Goal: Information Seeking & Learning: Learn about a topic

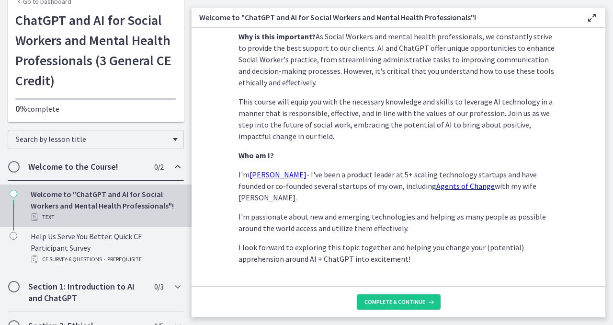
scroll to position [474, 0]
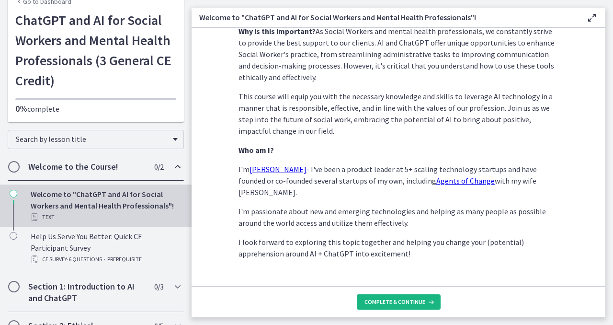
click at [342, 262] on span "Complete & continue" at bounding box center [394, 302] width 61 height 8
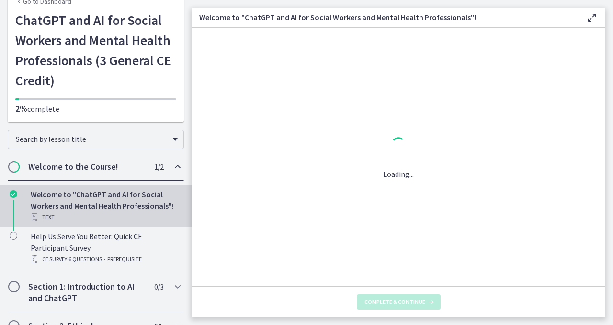
scroll to position [0, 0]
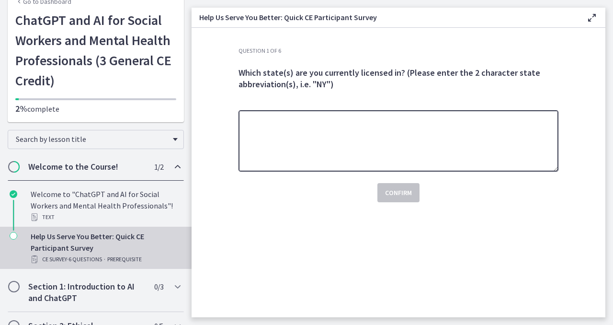
click at [275, 129] on textarea at bounding box center [399, 140] width 320 height 61
type textarea "**"
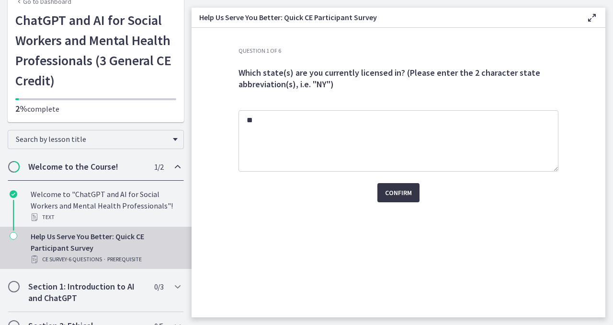
click at [342, 190] on span "Confirm" at bounding box center [398, 192] width 27 height 11
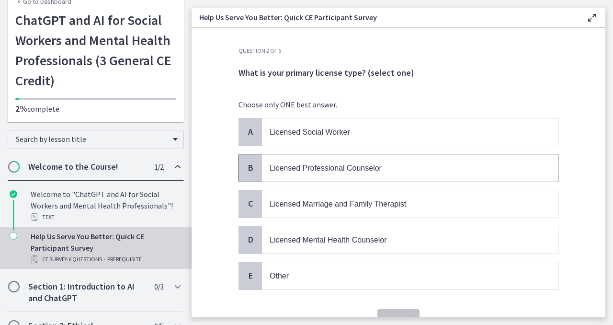
click at [274, 166] on span "Licensed Professional Counselor" at bounding box center [326, 168] width 112 height 8
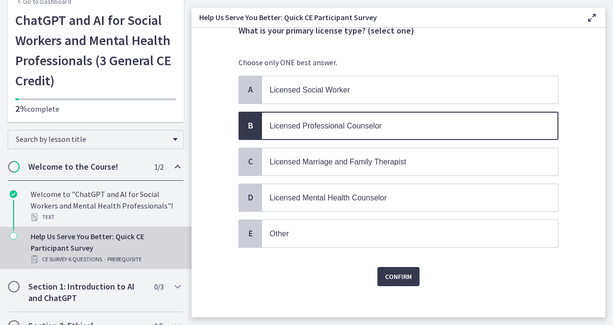
scroll to position [47, 0]
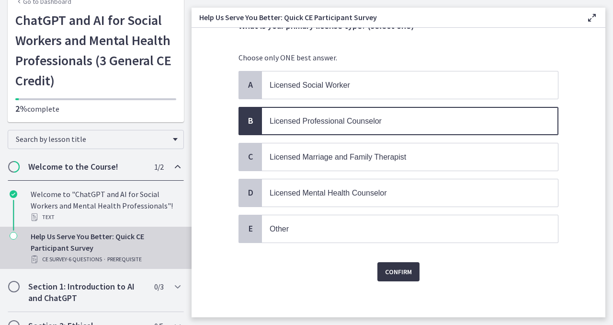
click at [342, 262] on span "Confirm" at bounding box center [398, 271] width 27 height 11
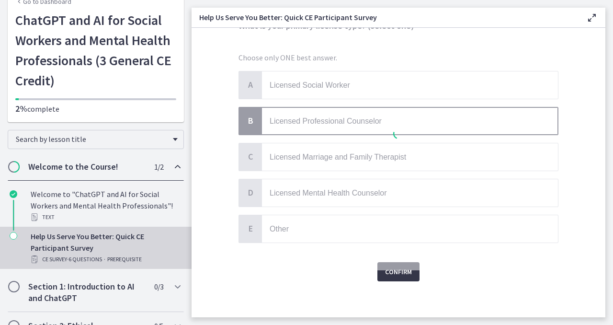
scroll to position [0, 0]
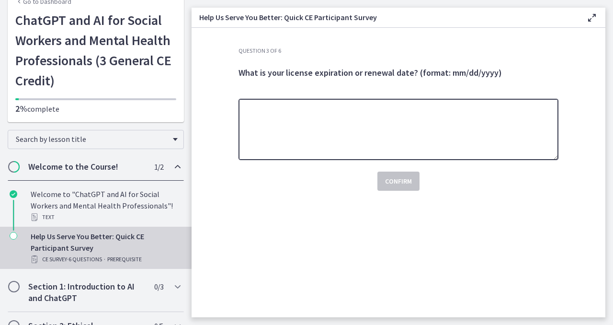
click at [259, 109] on textarea at bounding box center [399, 129] width 320 height 61
type textarea "********"
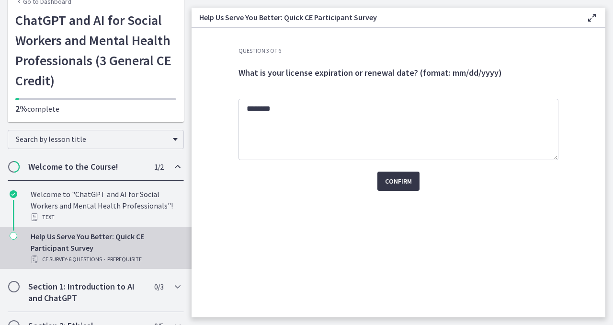
click at [342, 183] on span "Confirm" at bounding box center [398, 180] width 27 height 11
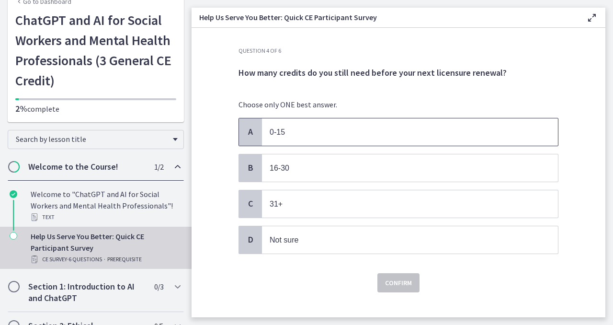
click at [320, 130] on p "0-15" at bounding box center [401, 132] width 262 height 12
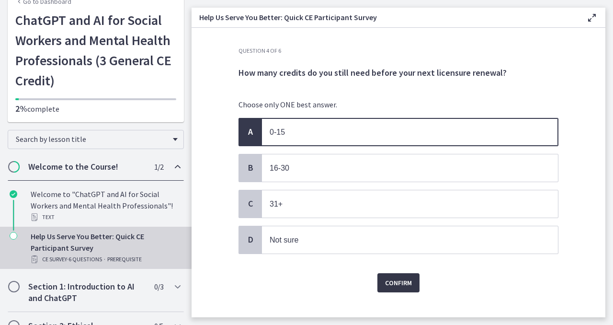
click at [342, 262] on span "Confirm" at bounding box center [398, 282] width 27 height 11
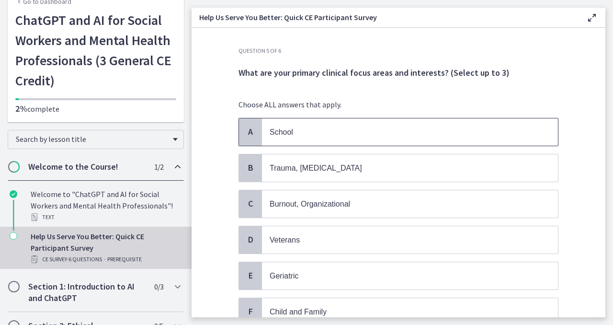
click at [332, 132] on p "School" at bounding box center [401, 132] width 262 height 12
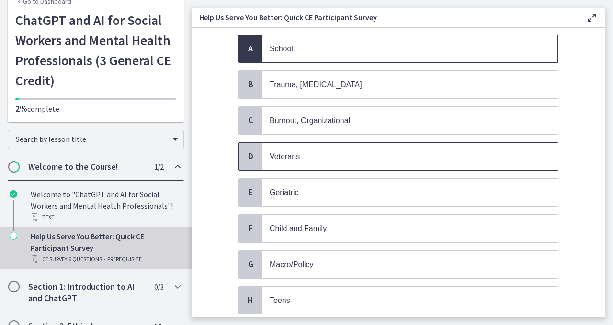
scroll to position [84, 0]
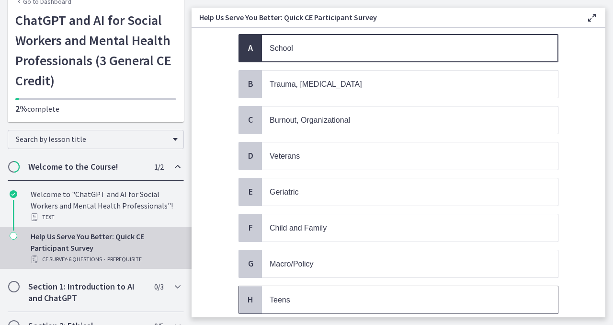
click at [284, 262] on p "Teens" at bounding box center [401, 300] width 262 height 12
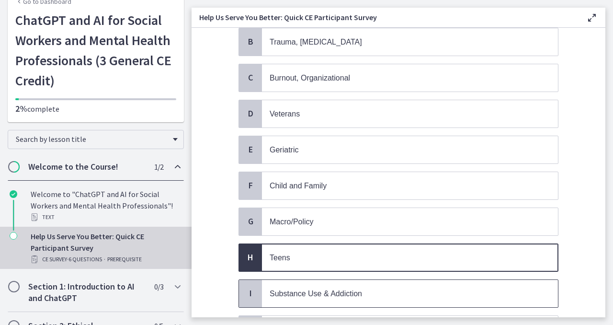
scroll to position [138, 0]
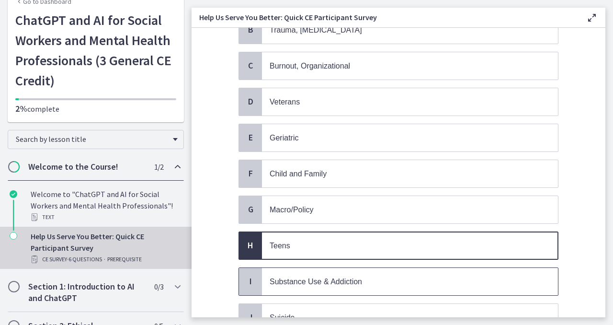
click at [305, 262] on span "Substance Use & Addiction" at bounding box center [410, 281] width 296 height 27
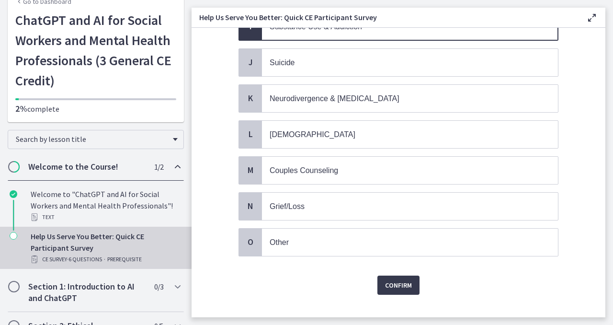
scroll to position [401, 0]
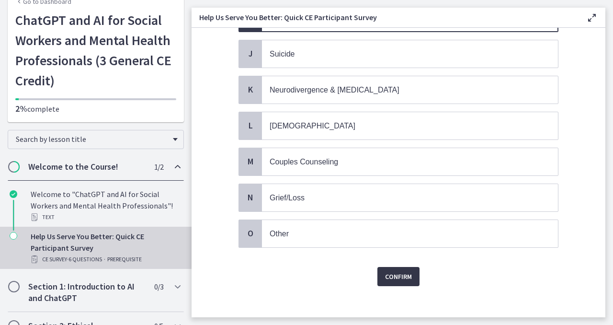
click at [342, 262] on span "Confirm" at bounding box center [398, 276] width 27 height 11
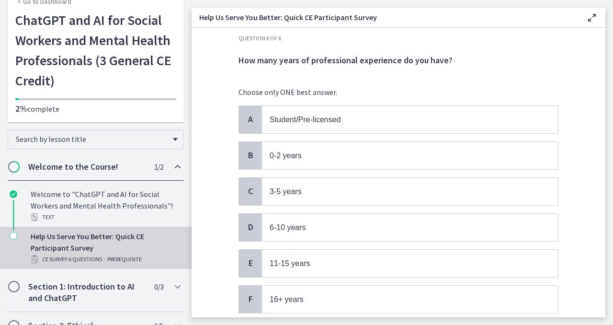
scroll to position [17, 0]
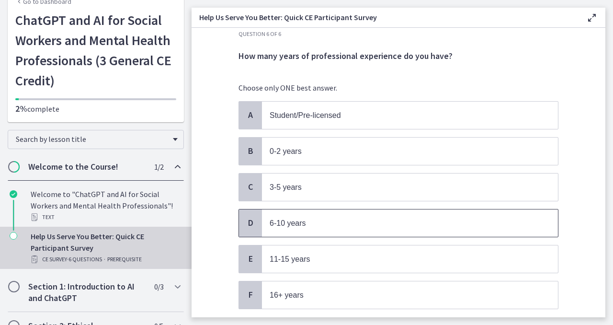
click at [342, 219] on p "6-10 years" at bounding box center [401, 223] width 262 height 12
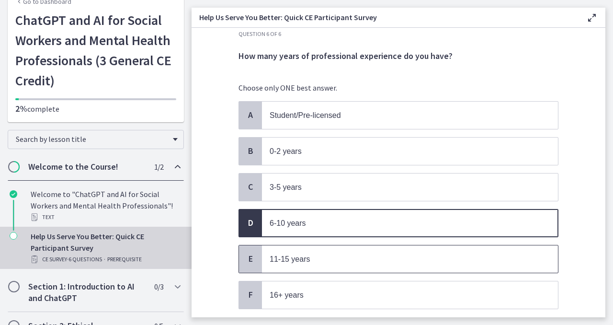
click at [342, 262] on span "11-15 years" at bounding box center [410, 258] width 296 height 27
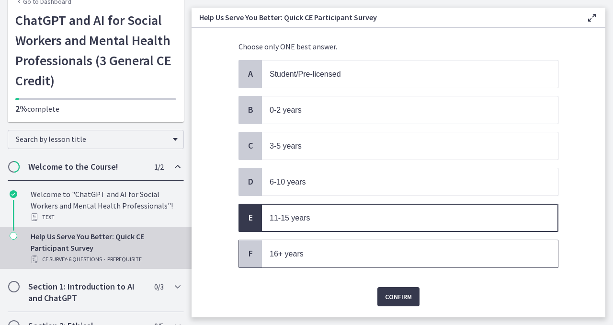
scroll to position [82, 0]
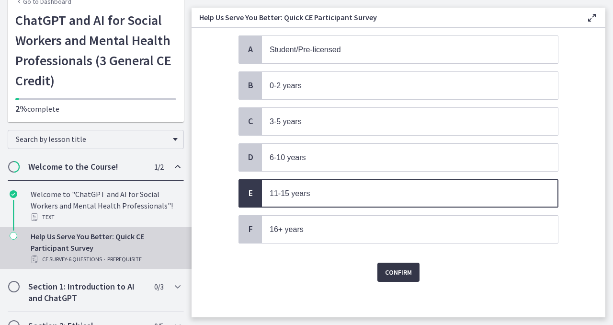
click at [342, 262] on span "Confirm" at bounding box center [398, 271] width 27 height 11
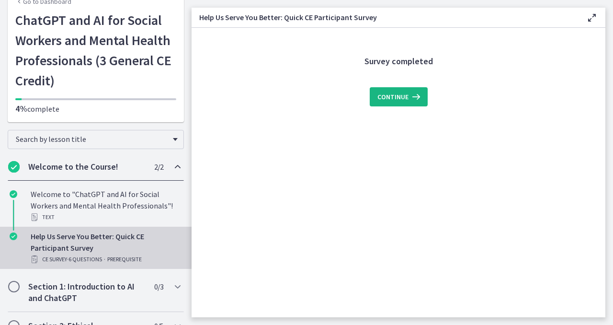
scroll to position [0, 0]
click at [342, 95] on icon at bounding box center [415, 96] width 13 height 11
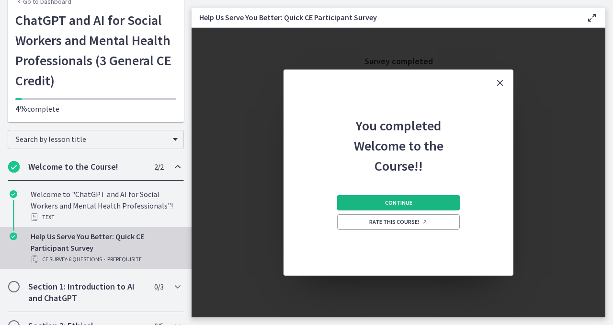
click at [342, 202] on button "Continue" at bounding box center [398, 202] width 123 height 15
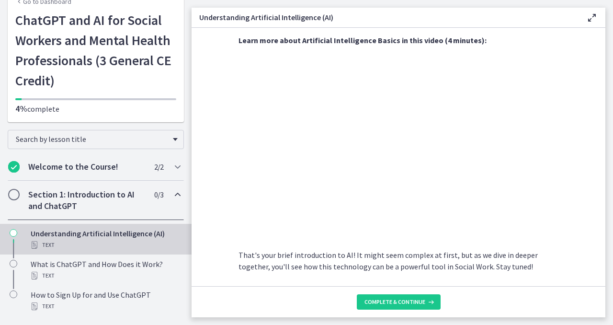
scroll to position [415, 0]
click at [342, 262] on span "Complete & continue" at bounding box center [394, 302] width 61 height 8
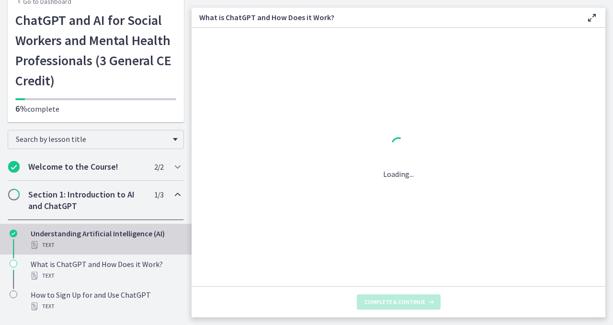
scroll to position [0, 0]
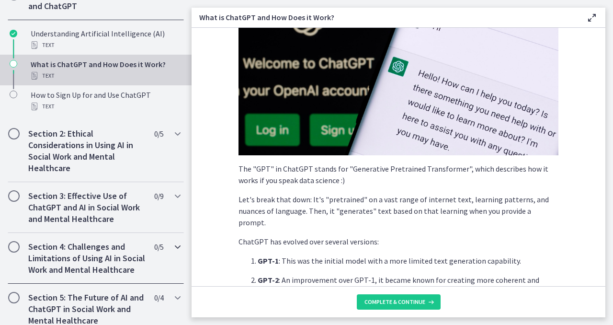
scroll to position [235, 0]
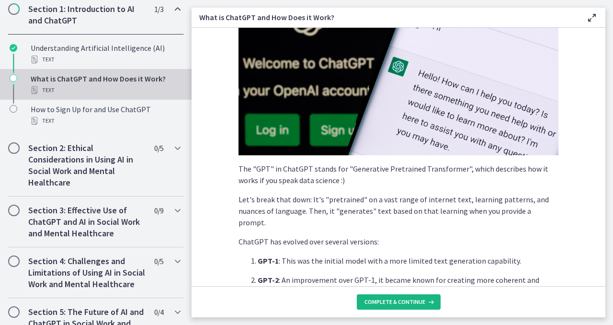
click at [342, 262] on button "Complete & continue" at bounding box center [399, 301] width 84 height 15
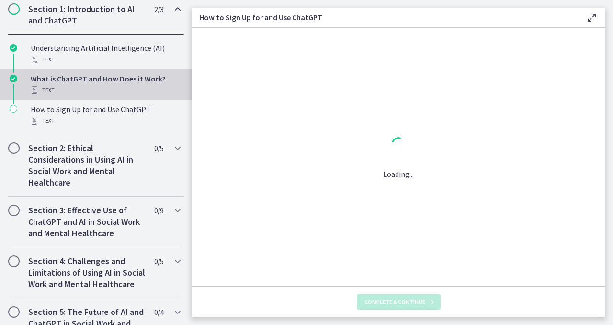
scroll to position [0, 0]
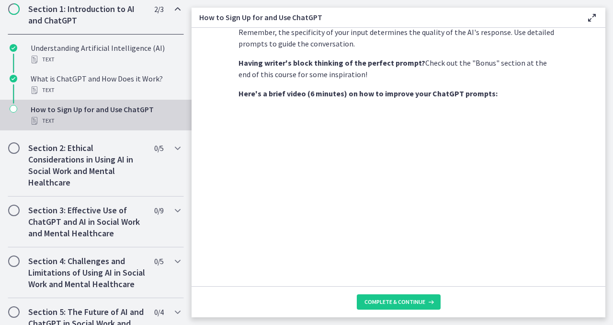
scroll to position [321, 0]
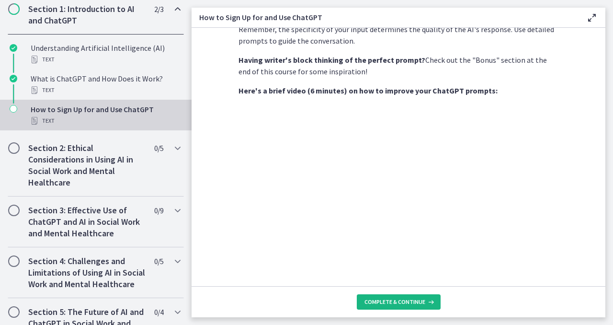
click at [342, 262] on button "Complete & continue" at bounding box center [399, 301] width 84 height 15
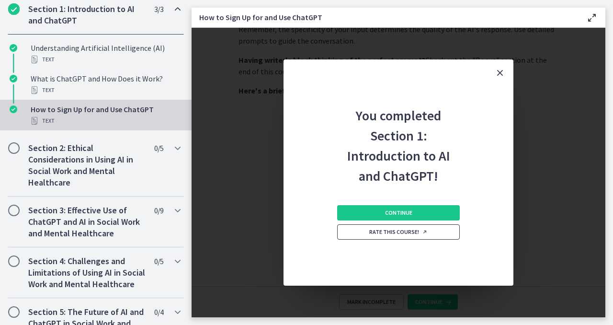
click at [342, 230] on span "Rate this course!" at bounding box center [398, 232] width 58 height 8
click at [342, 210] on span "Continue" at bounding box center [398, 213] width 27 height 8
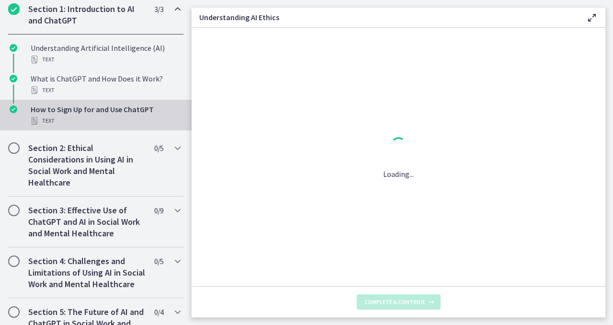
scroll to position [0, 0]
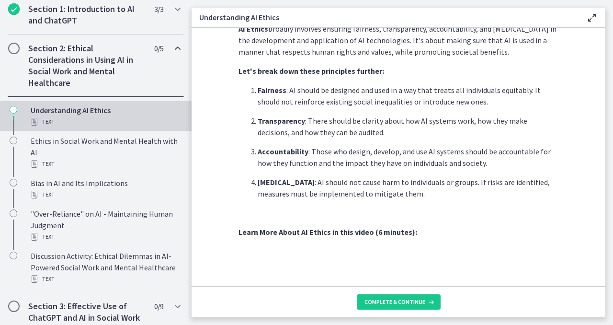
scroll to position [253, 0]
